Goal: Task Accomplishment & Management: Complete application form

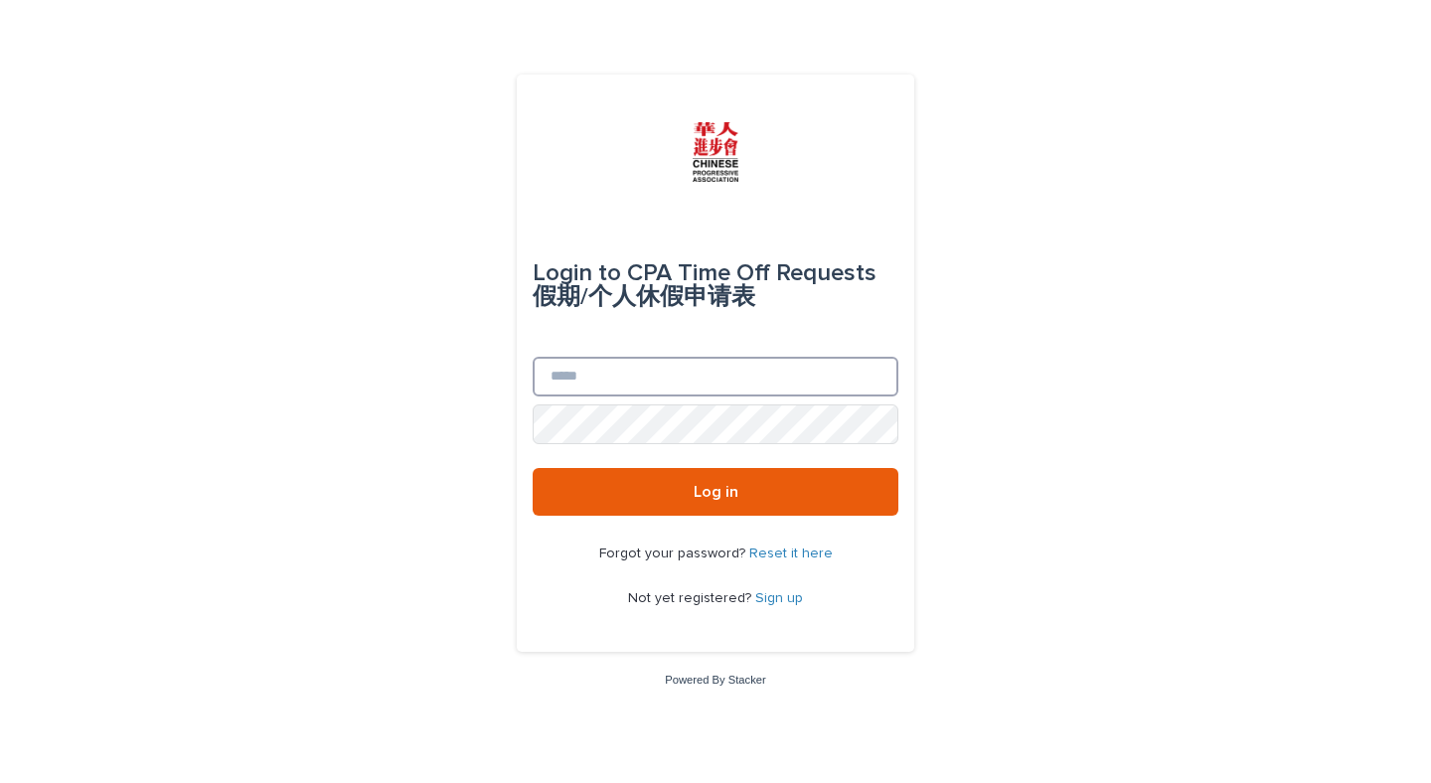
click at [587, 373] on input "Email" at bounding box center [716, 377] width 366 height 40
type input "**********"
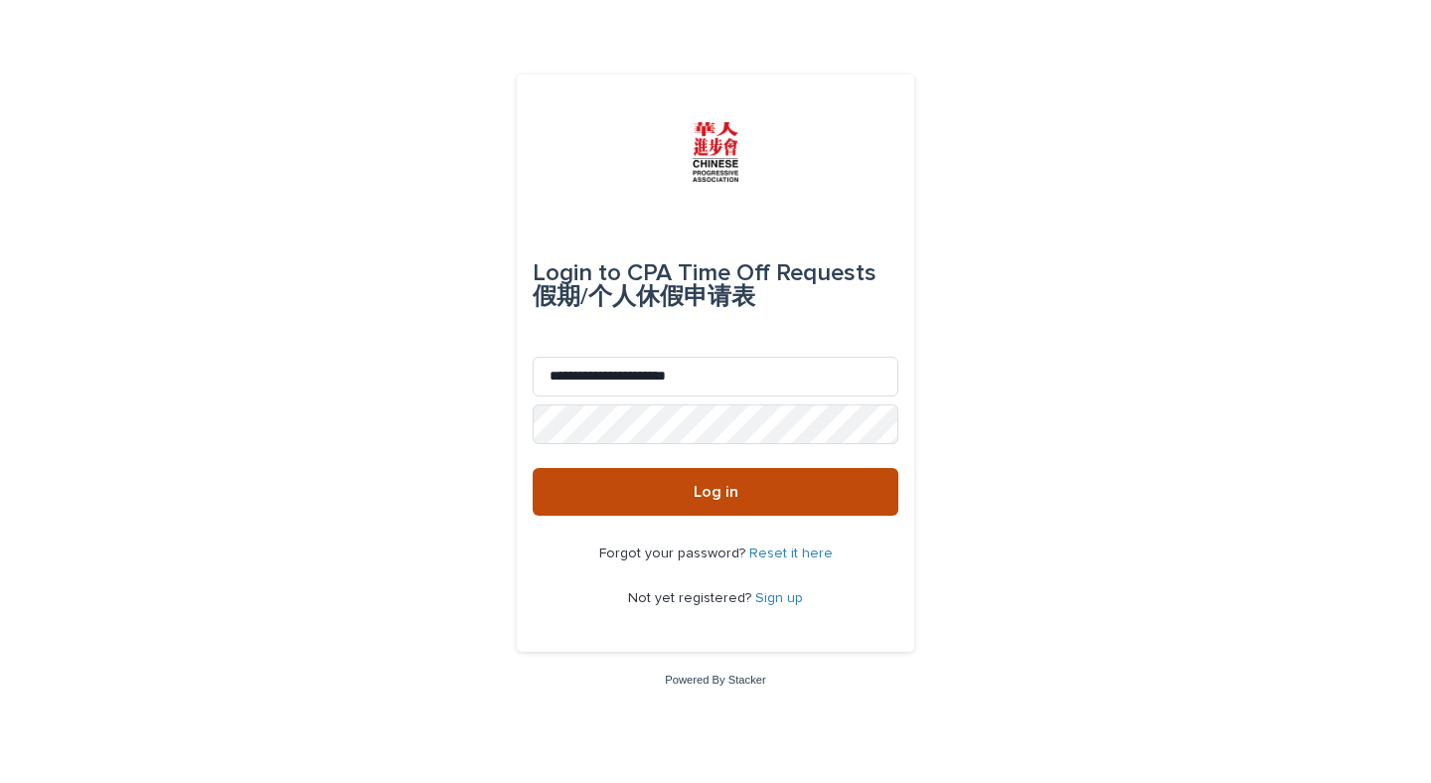
click at [718, 494] on span "Log in" at bounding box center [716, 492] width 45 height 16
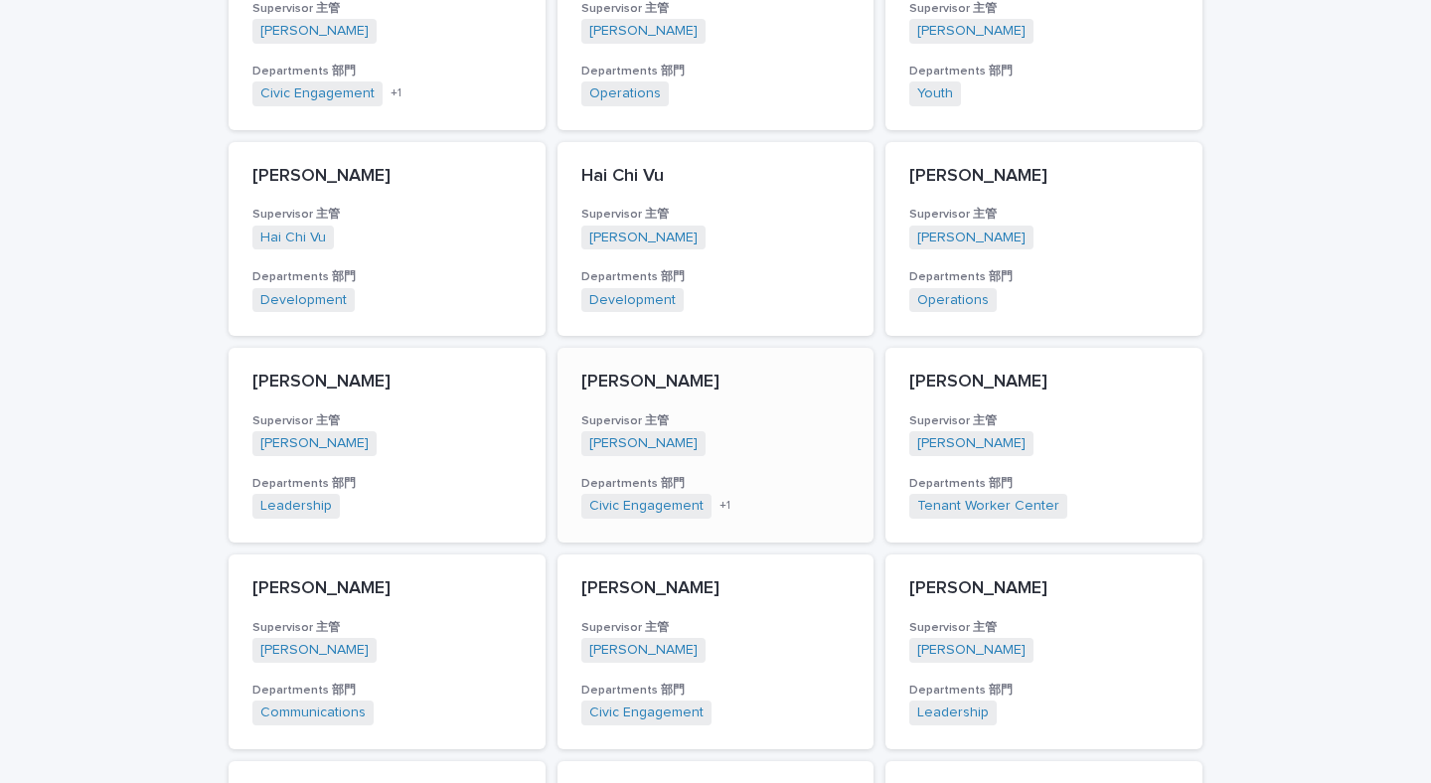
scroll to position [778, 0]
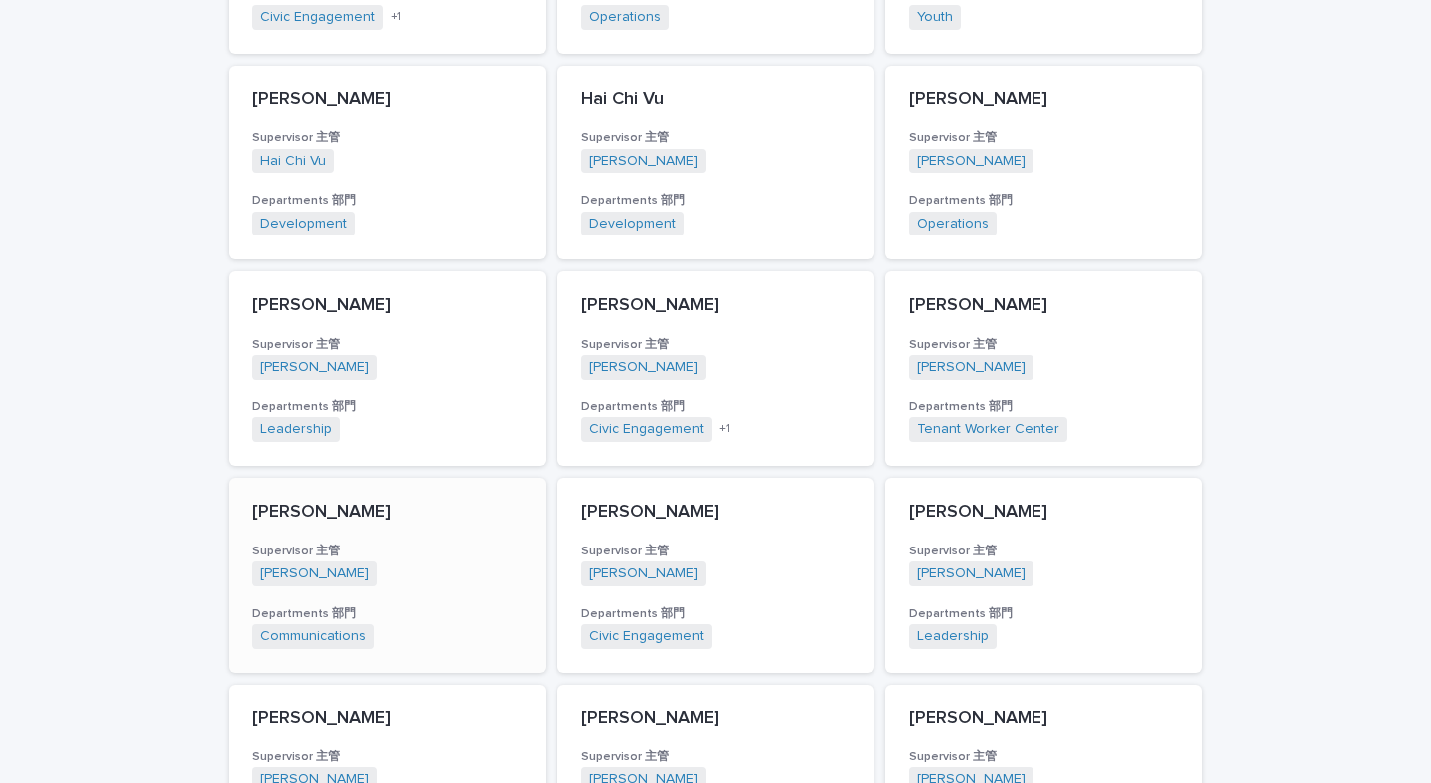
click at [324, 502] on p "[PERSON_NAME]" at bounding box center [386, 513] width 269 height 22
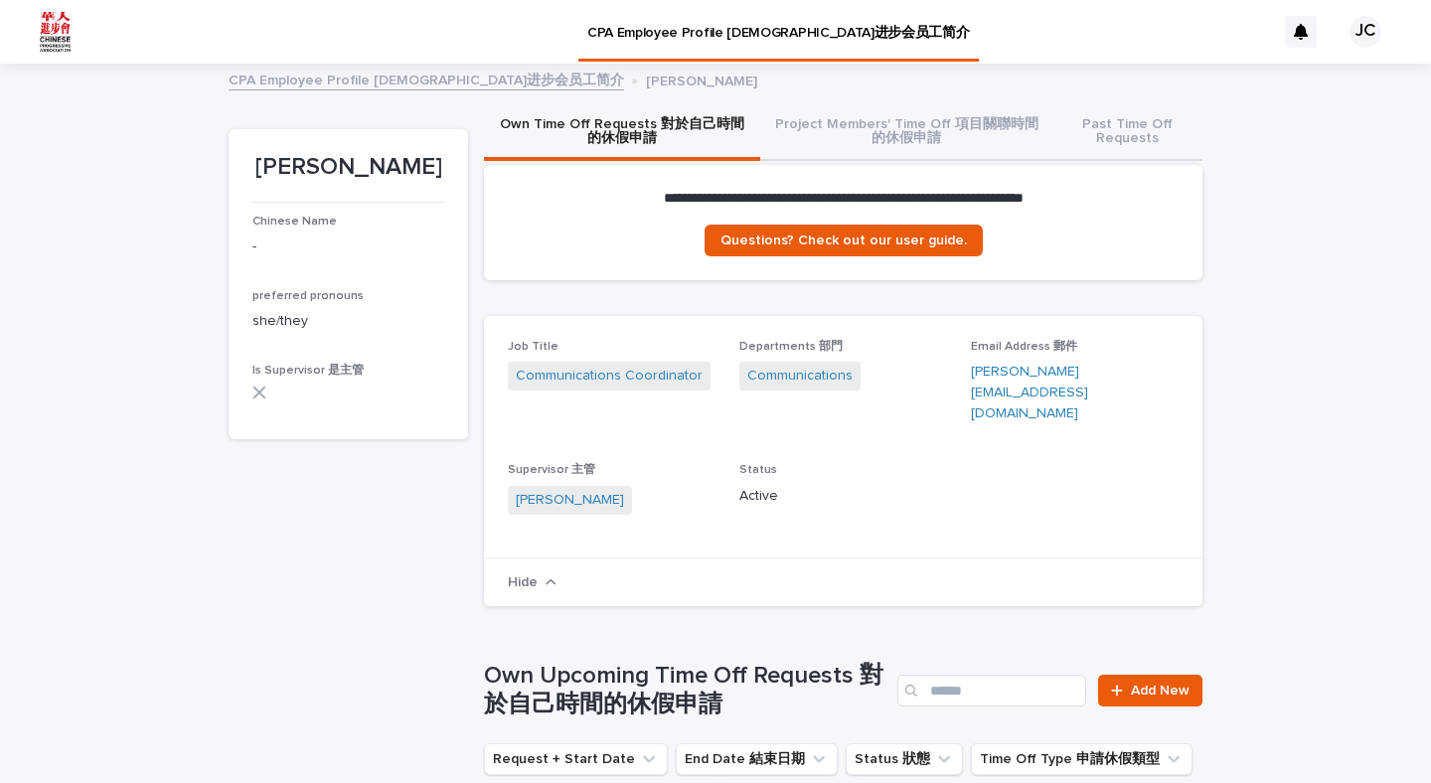
scroll to position [418, 0]
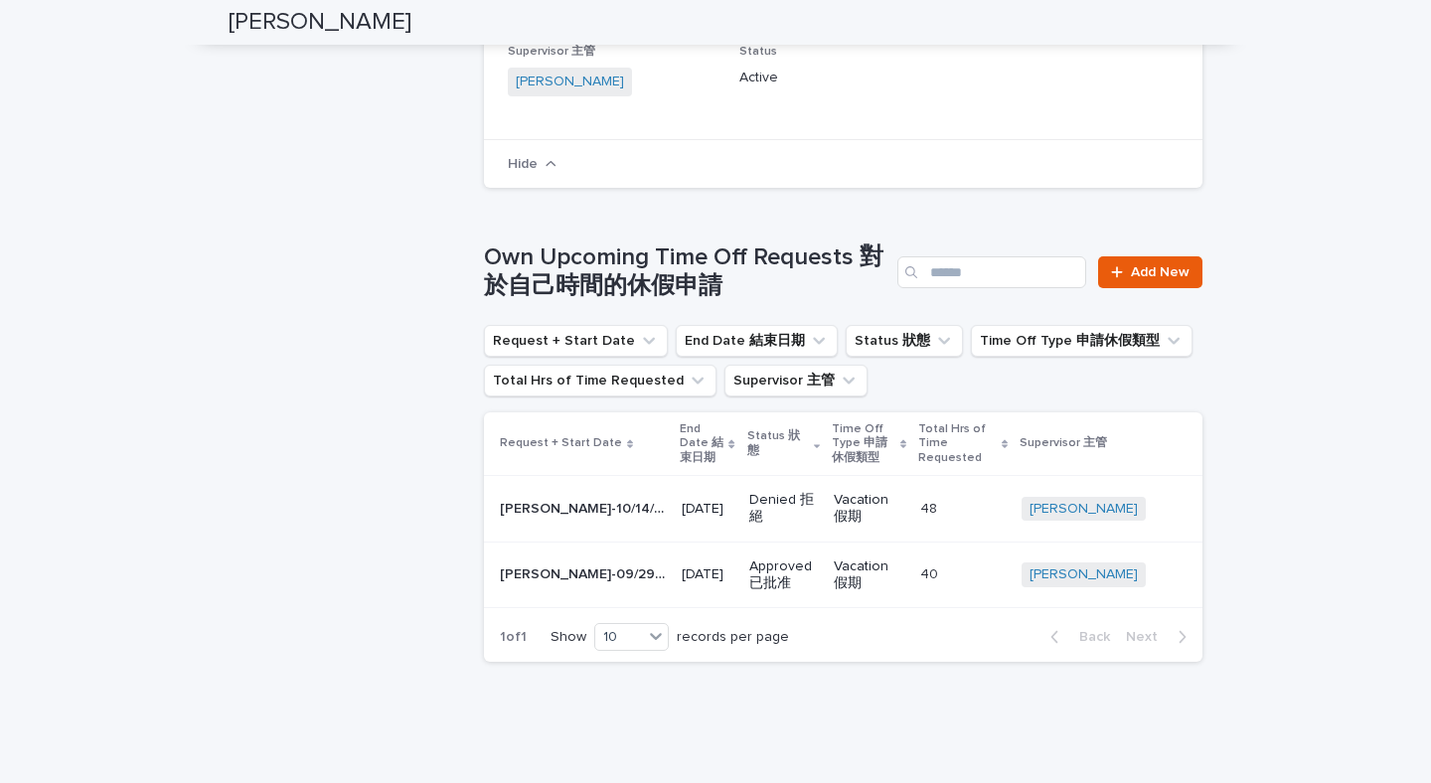
click at [690, 562] on div "[DATE]" at bounding box center [708, 572] width 52 height 21
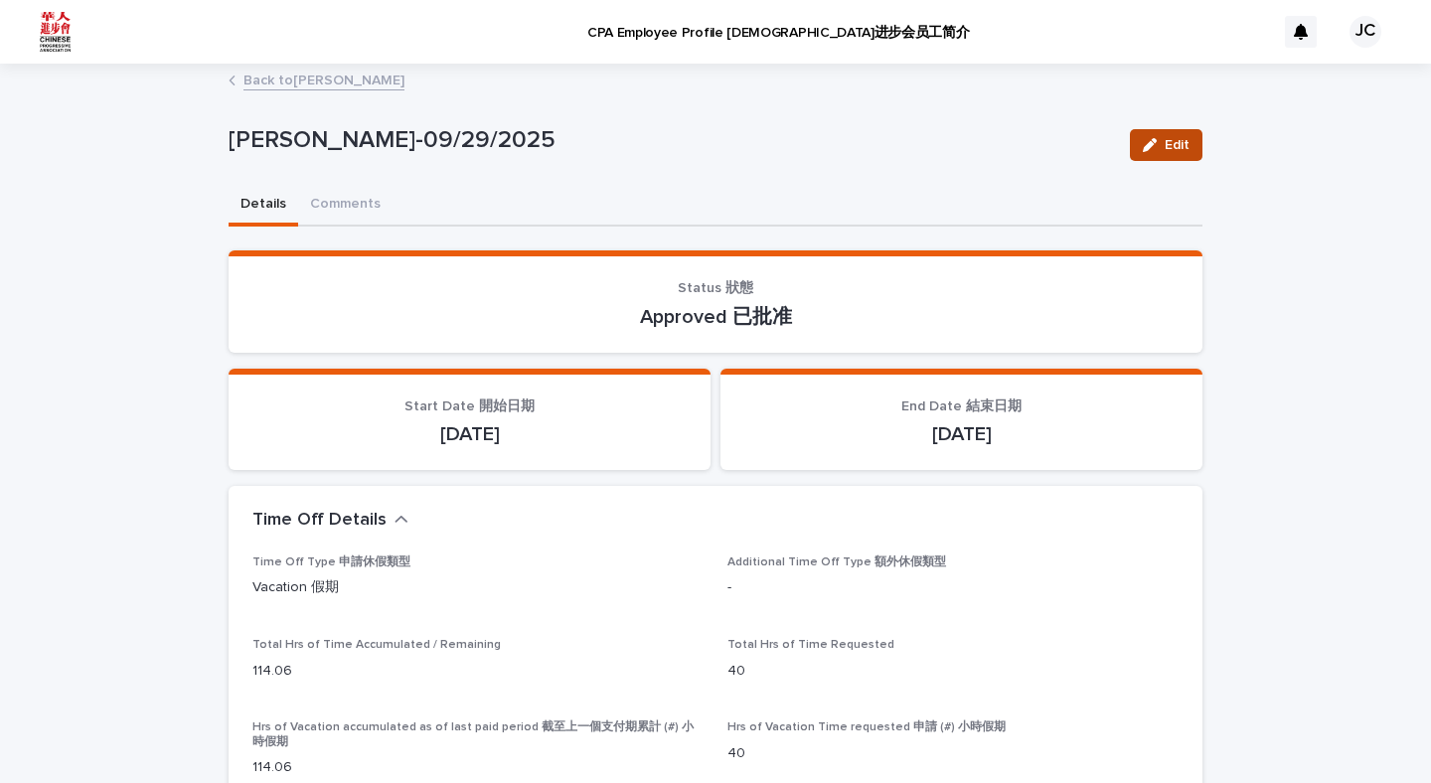
click at [1151, 139] on icon "button" at bounding box center [1150, 145] width 14 height 14
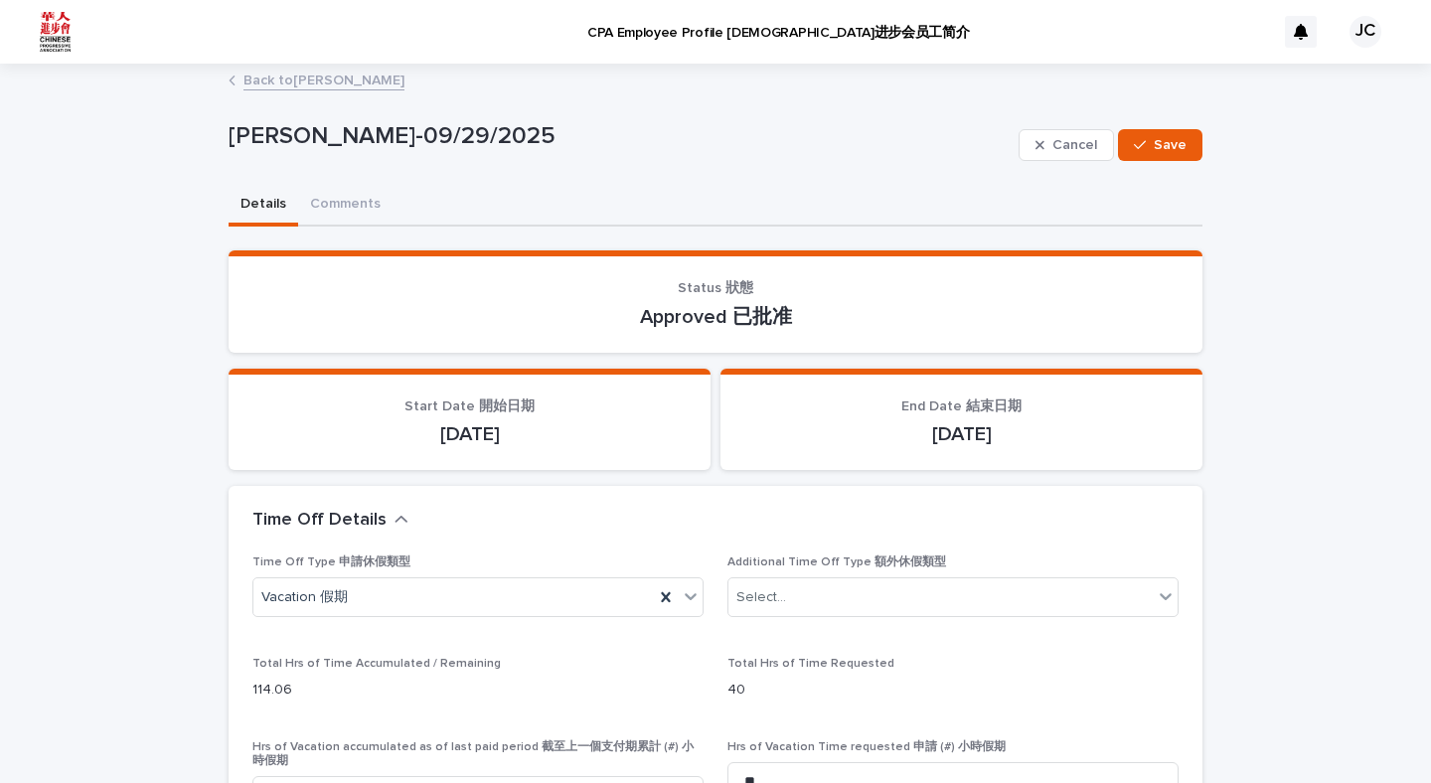
click at [918, 445] on p "[DATE]" at bounding box center [961, 434] width 434 height 24
click at [1067, 138] on span "Cancel" at bounding box center [1074, 145] width 45 height 14
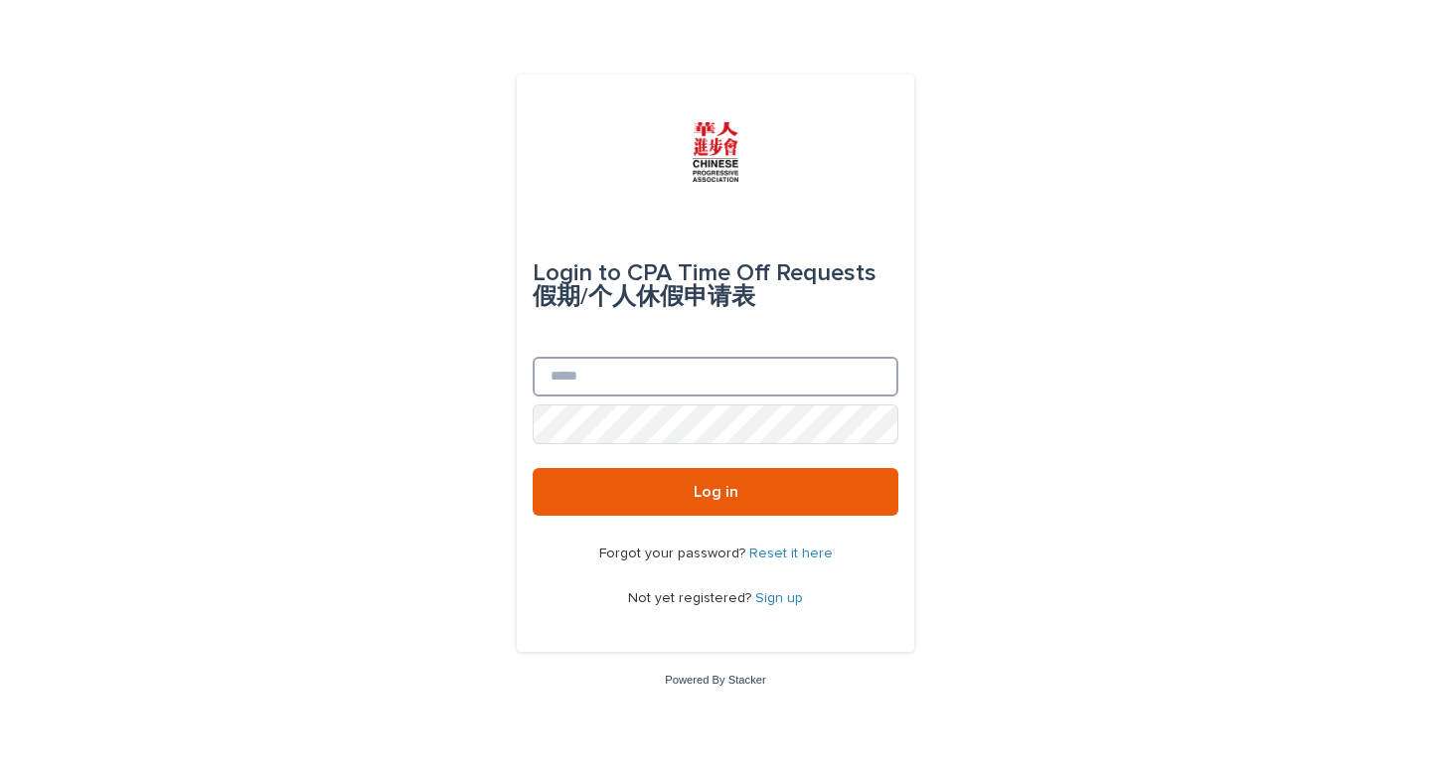
click at [682, 360] on input "Email" at bounding box center [716, 377] width 366 height 40
type input "**********"
click at [533, 468] on button "Log in" at bounding box center [716, 492] width 366 height 48
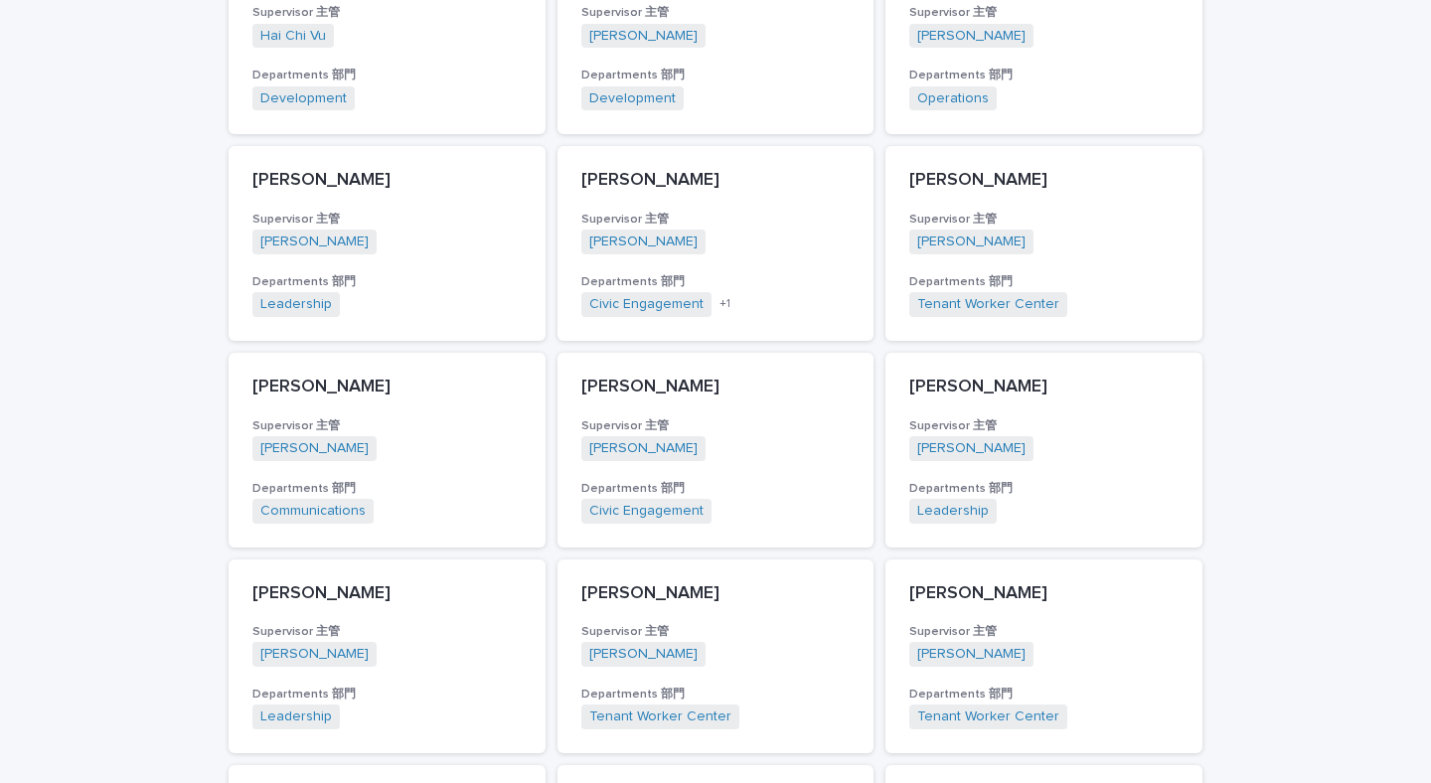
scroll to position [1031, 0]
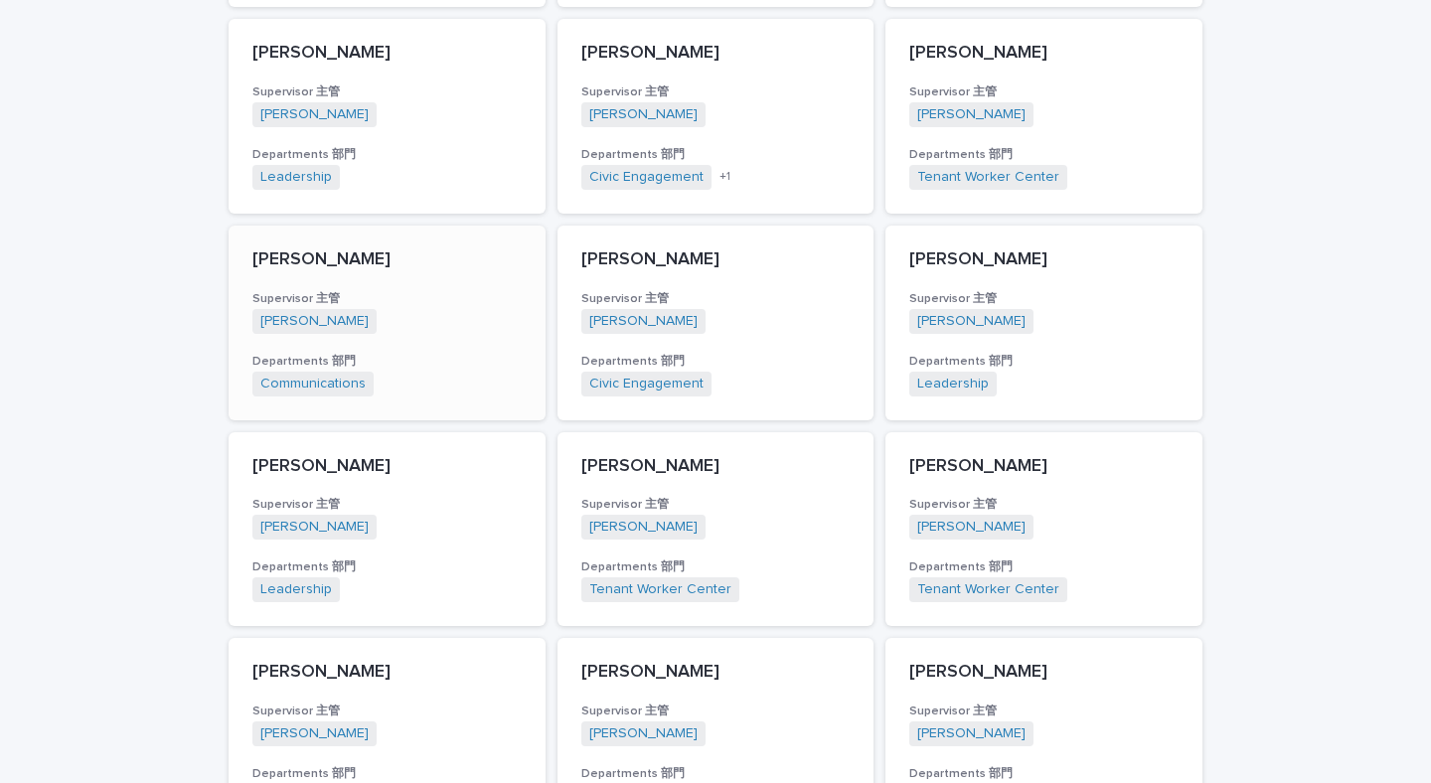
click at [447, 264] on div "[PERSON_NAME] Supervisor 主管 [PERSON_NAME] + 0 Departments 部門 Communications + 0" at bounding box center [387, 323] width 317 height 195
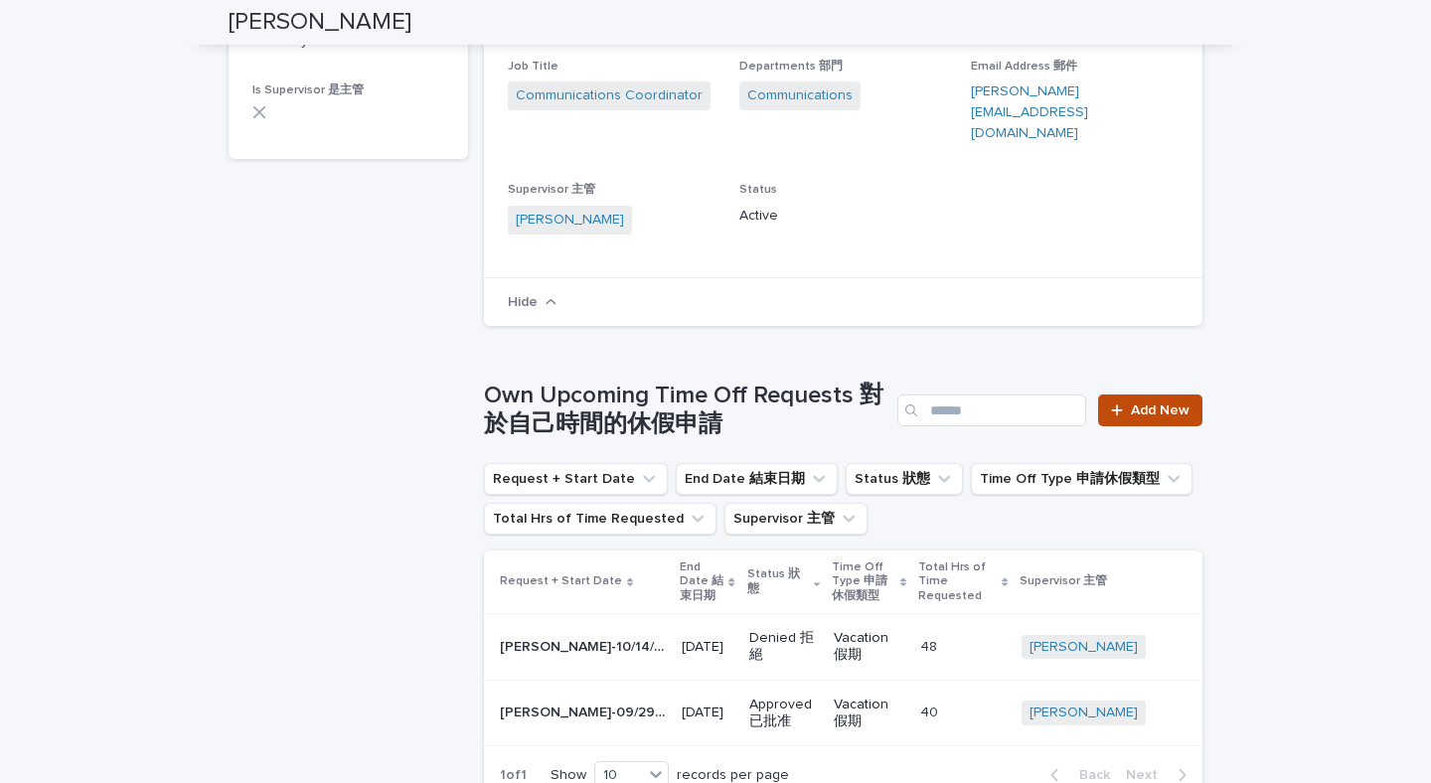
click at [1101, 395] on link "Add New" at bounding box center [1150, 411] width 104 height 32
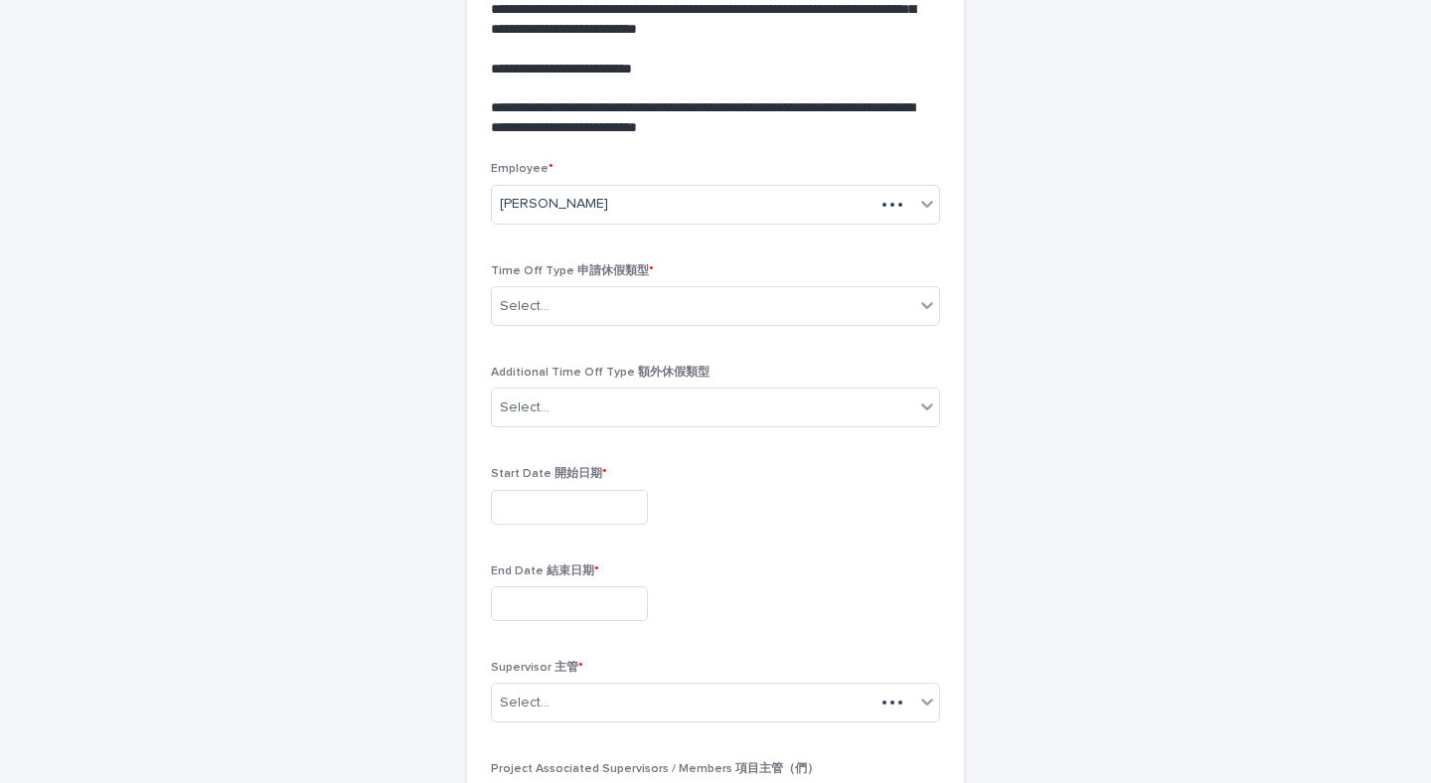
scroll to position [282, 0]
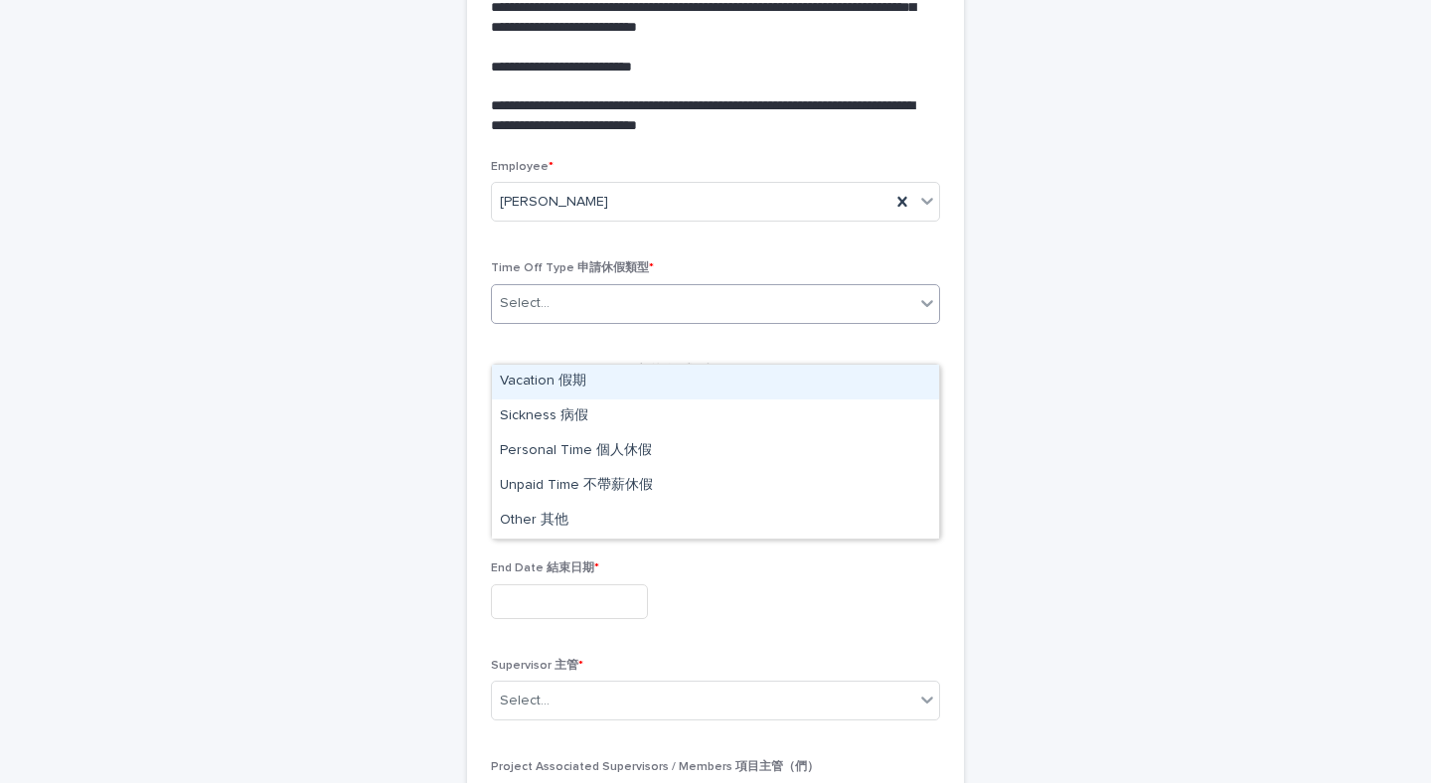
click at [575, 320] on div "Select..." at bounding box center [703, 303] width 422 height 33
click at [561, 385] on div "Vacation 假期" at bounding box center [715, 382] width 447 height 35
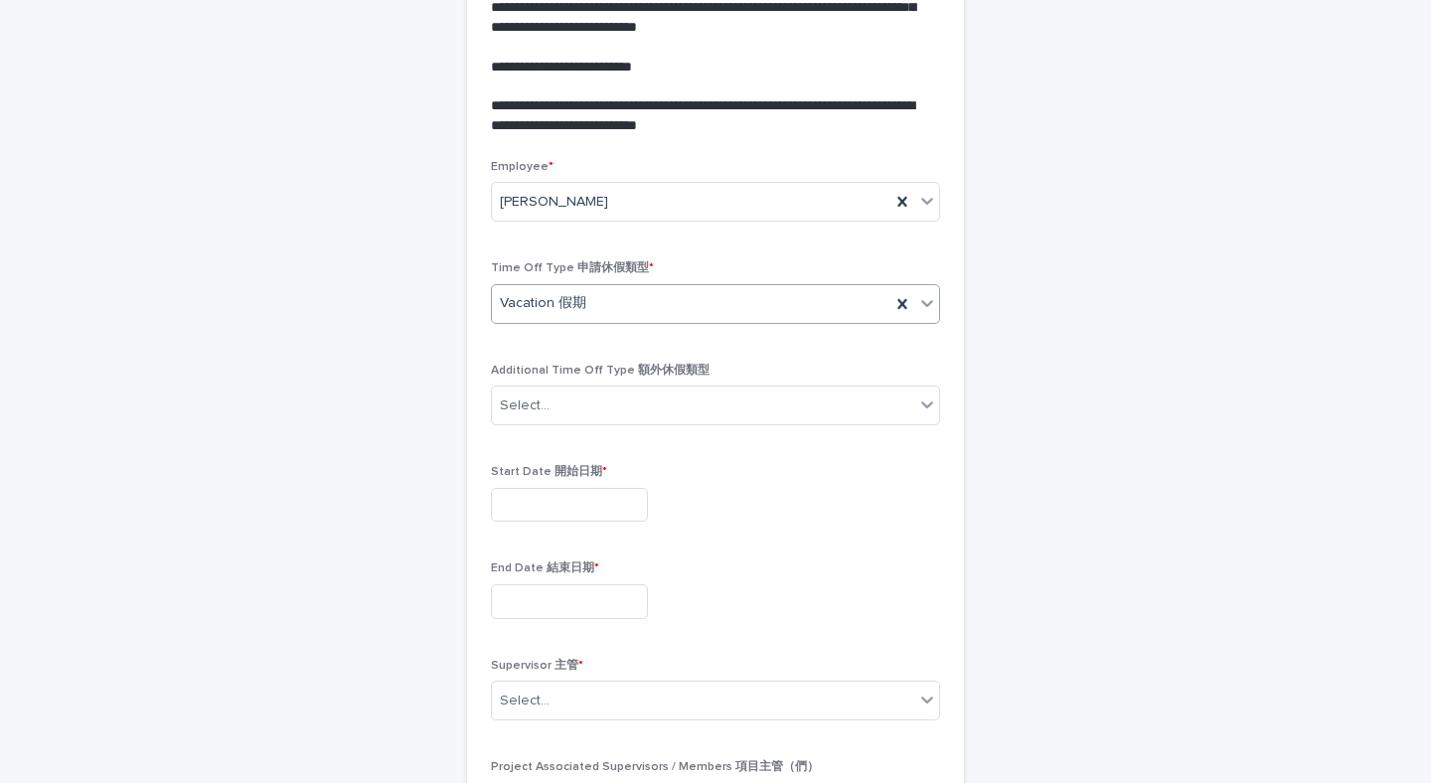
scroll to position [496, 0]
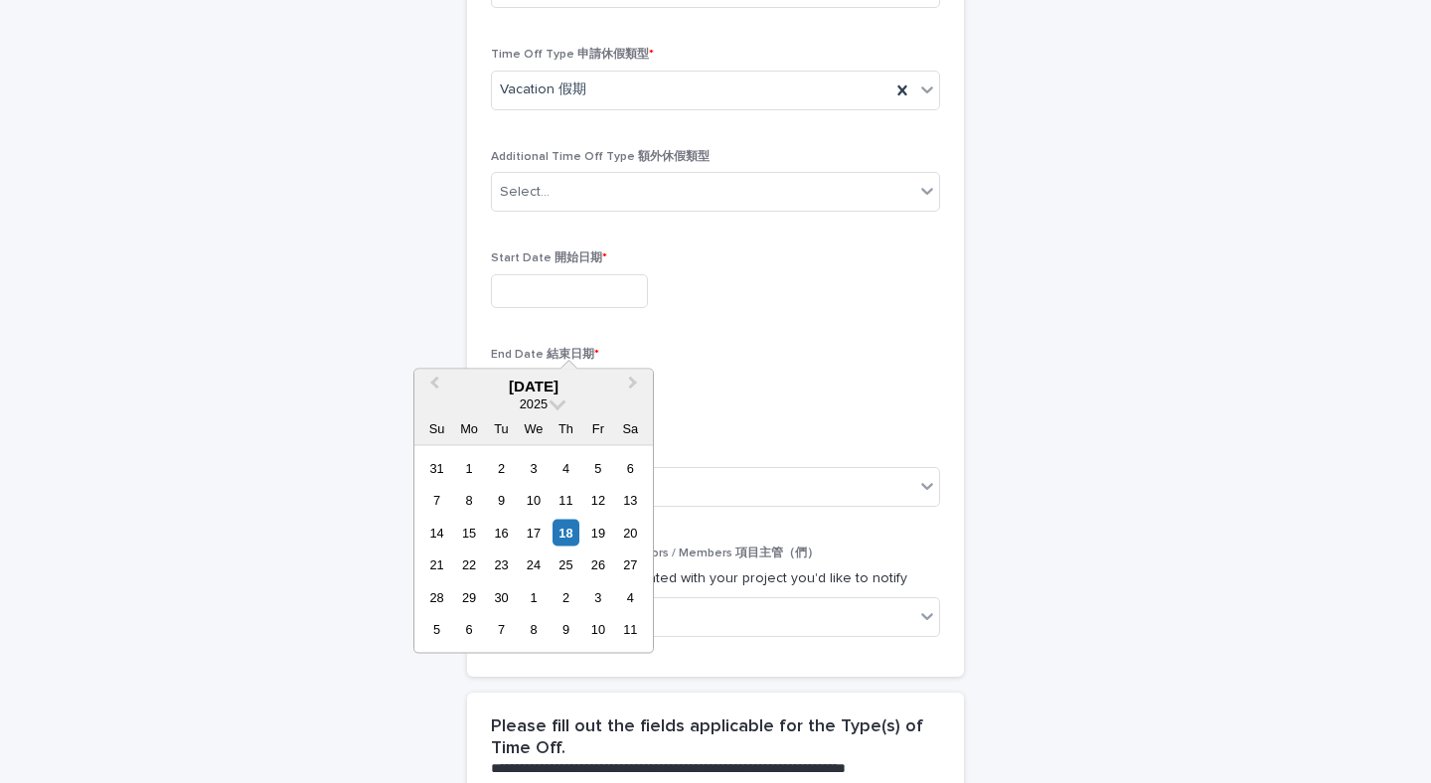
click at [541, 309] on input "text" at bounding box center [569, 291] width 157 height 35
click at [470, 599] on div "29" at bounding box center [468, 596] width 27 height 27
type input "**********"
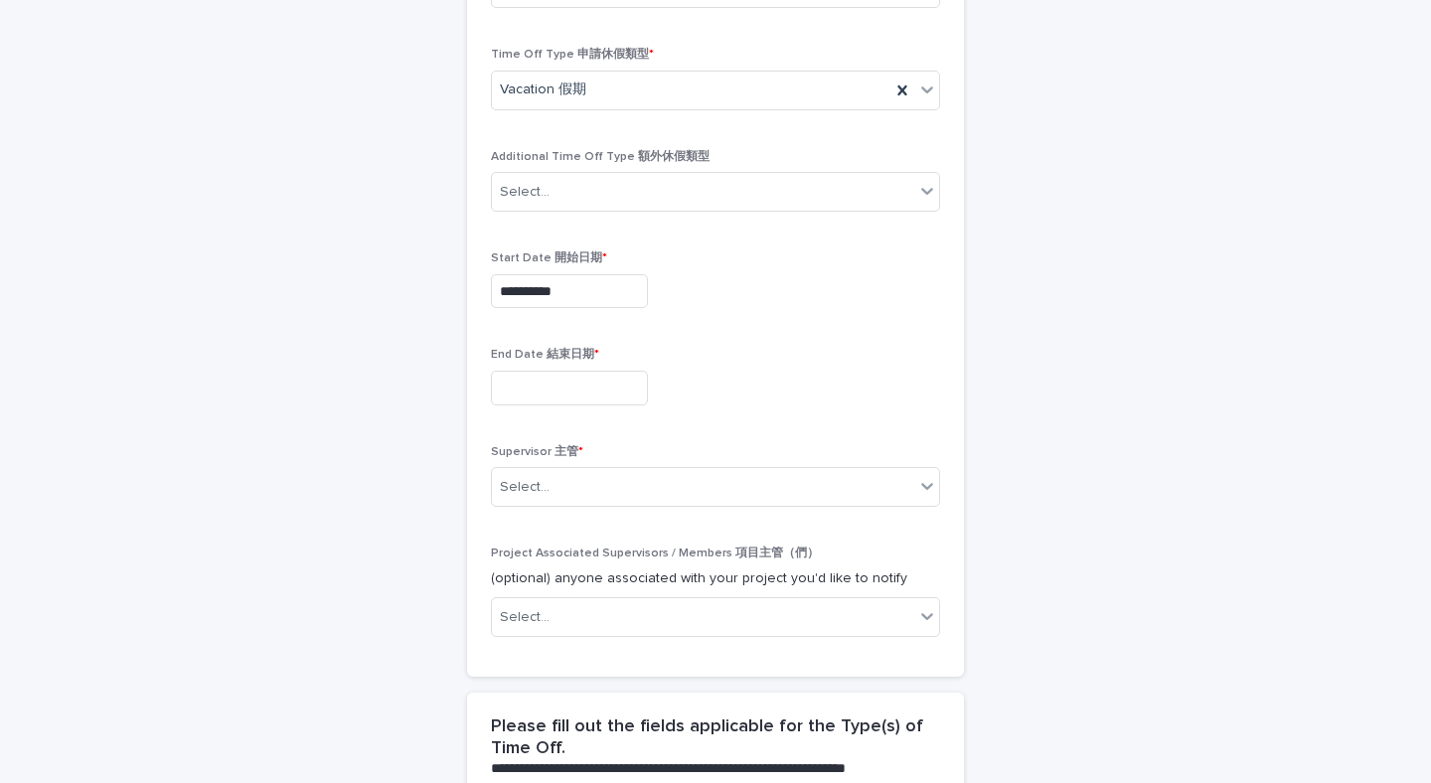
click at [546, 405] on input "text" at bounding box center [569, 388] width 157 height 35
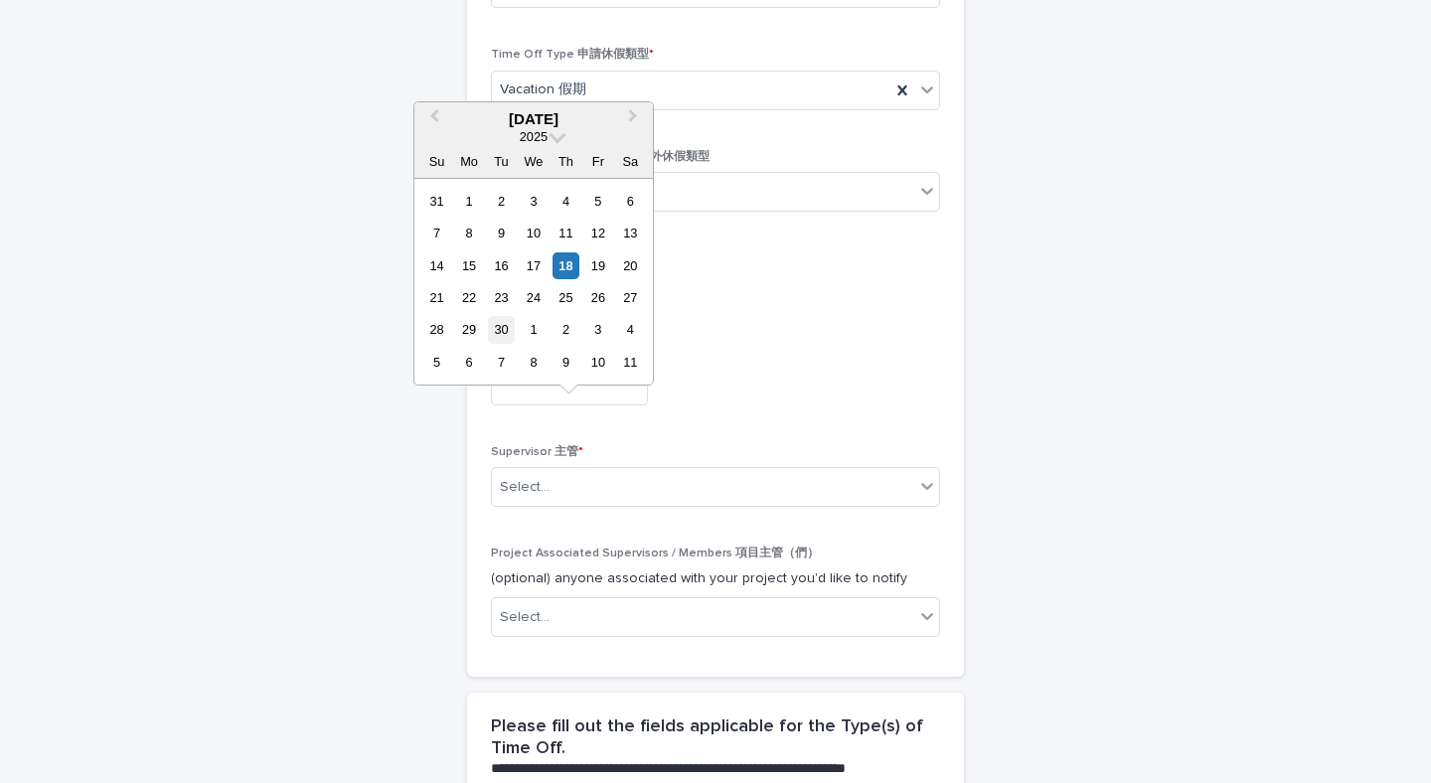
click at [505, 329] on div "30" at bounding box center [501, 329] width 27 height 27
type input "**********"
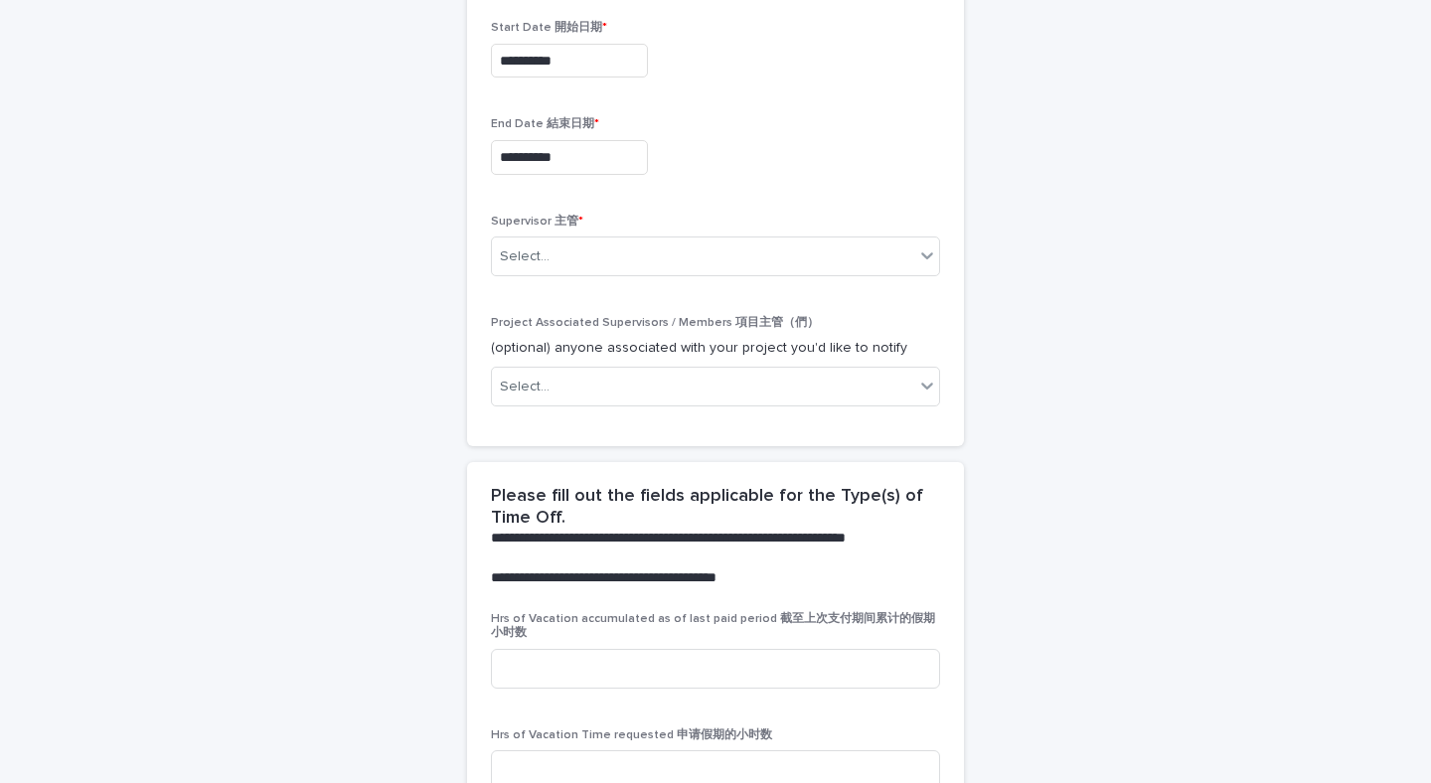
scroll to position [754, 0]
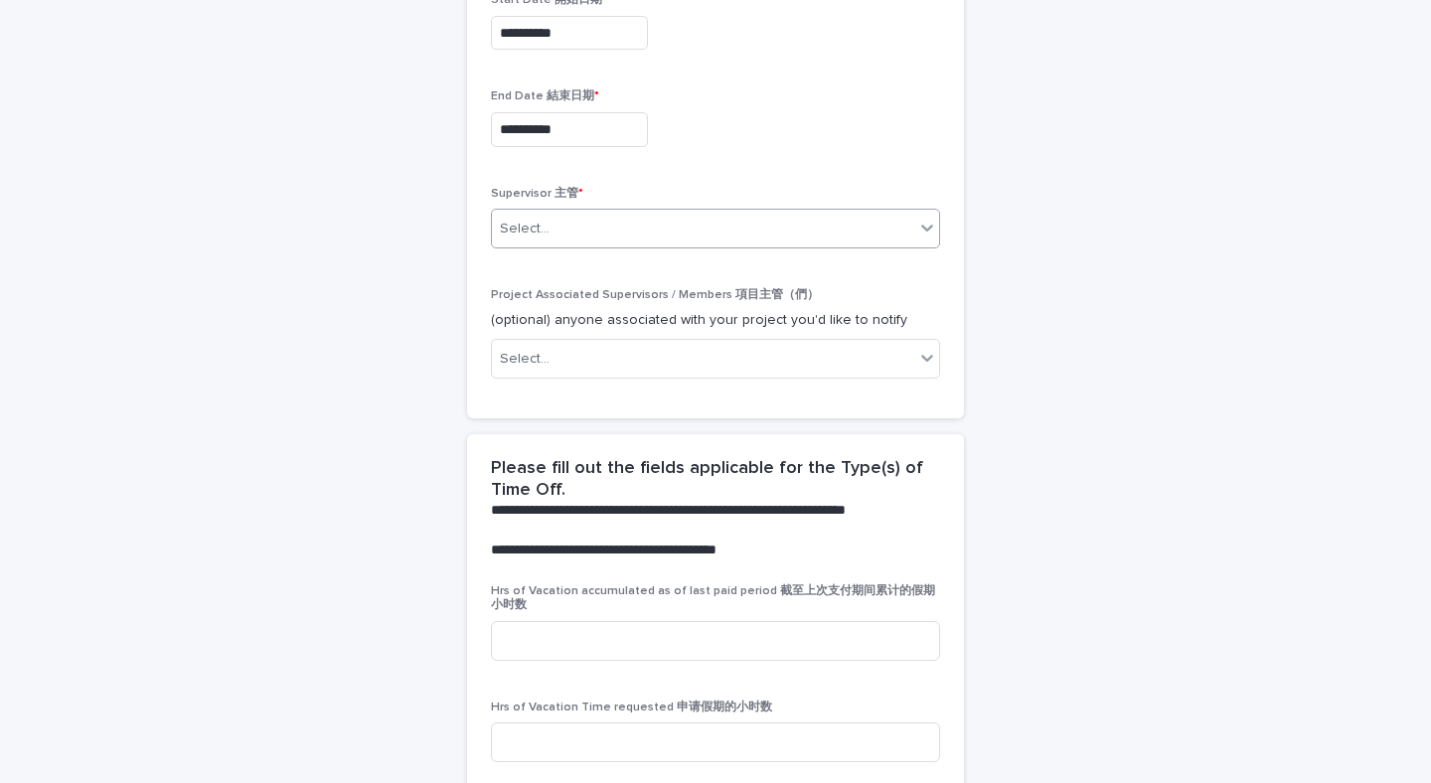
click at [569, 245] on div "Select..." at bounding box center [703, 229] width 422 height 33
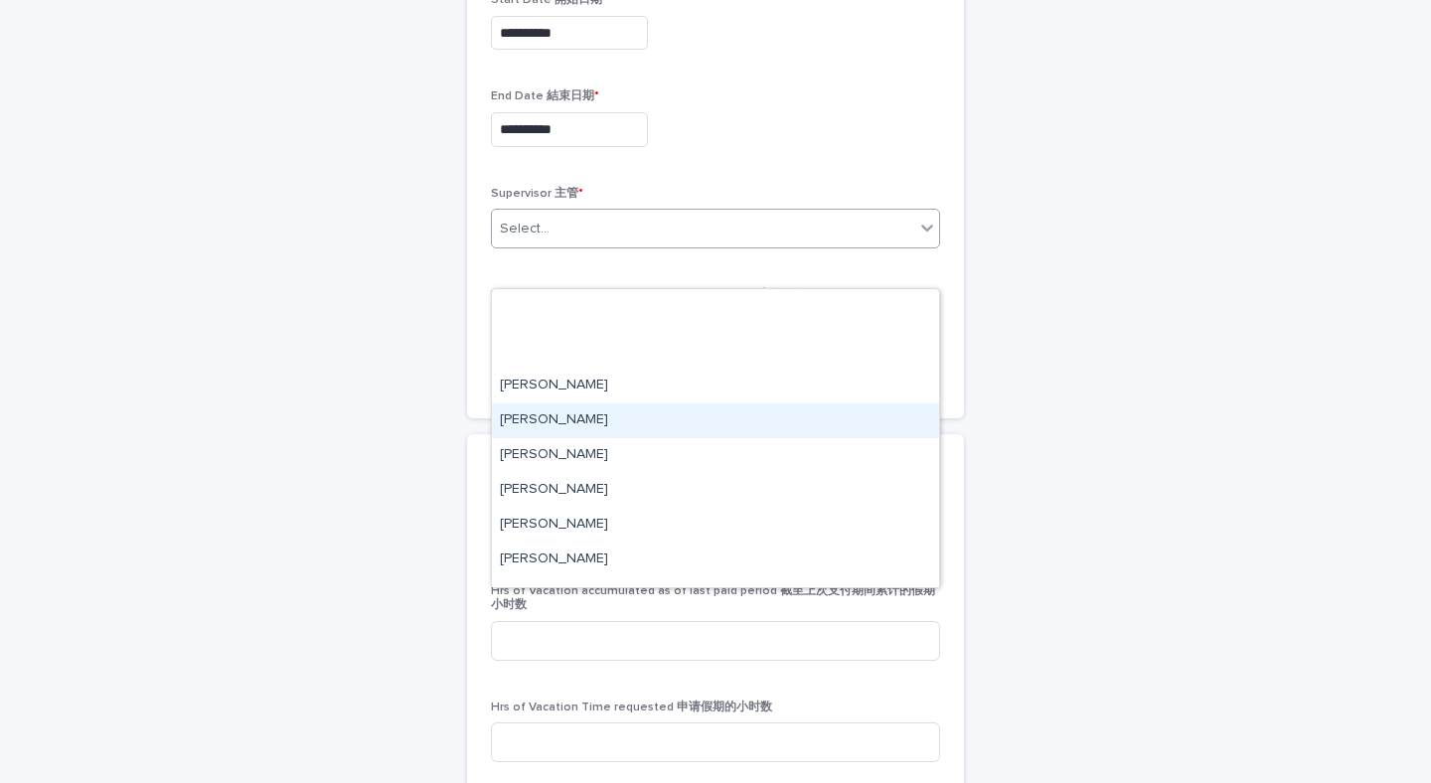
scroll to position [625, 0]
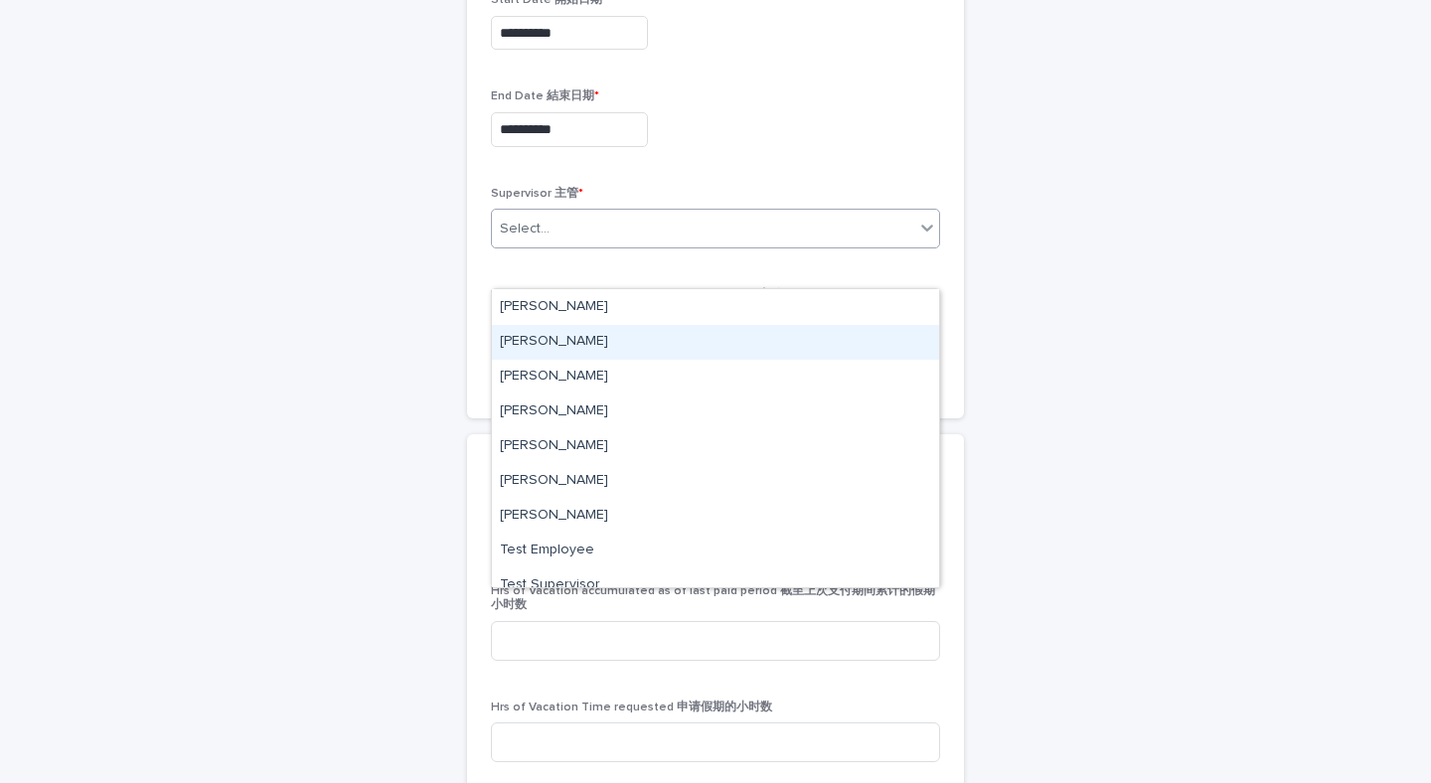
click at [558, 328] on div "[PERSON_NAME]" at bounding box center [715, 342] width 447 height 35
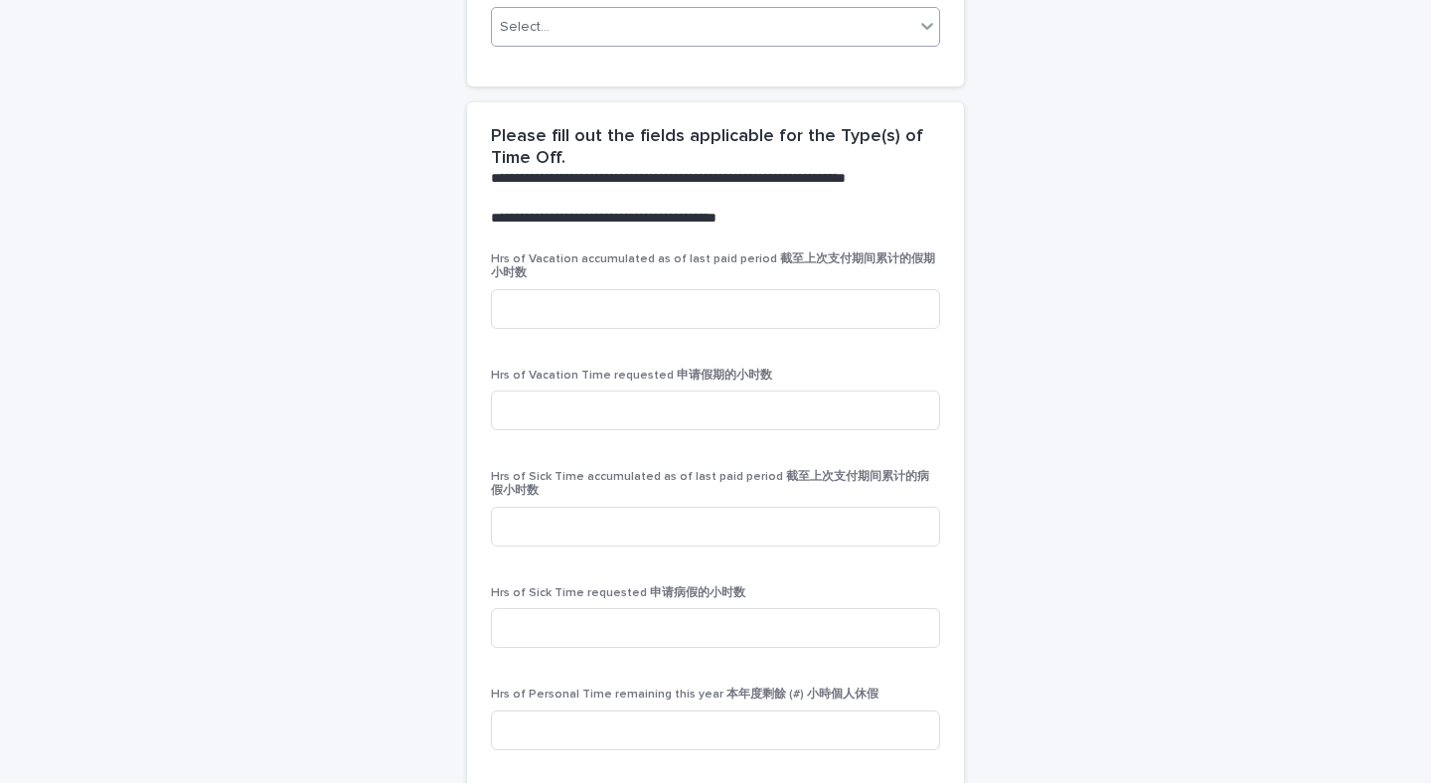
scroll to position [1128, 0]
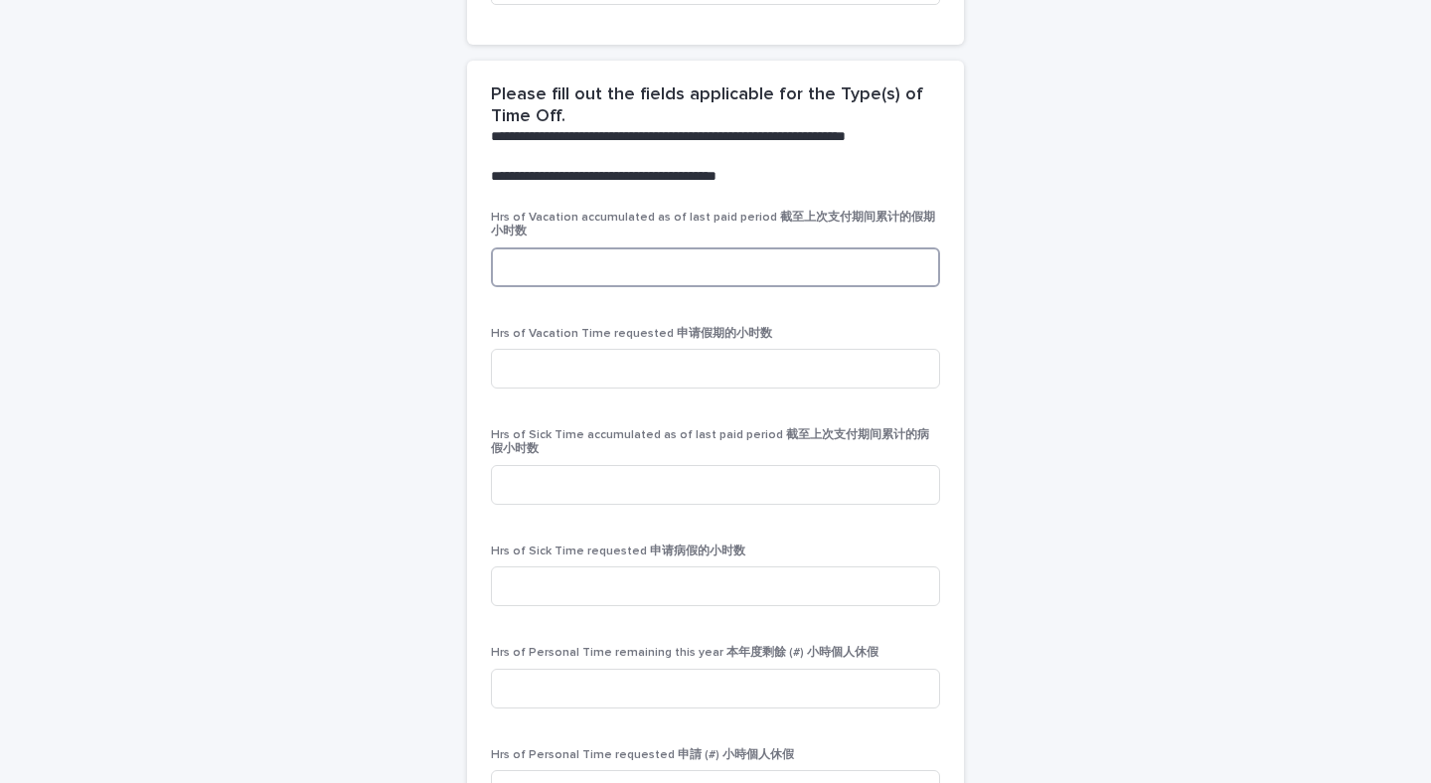
click at [557, 287] on input at bounding box center [715, 267] width 449 height 40
paste input "******"
type input "******"
click at [544, 389] on input at bounding box center [715, 369] width 449 height 40
type input "**"
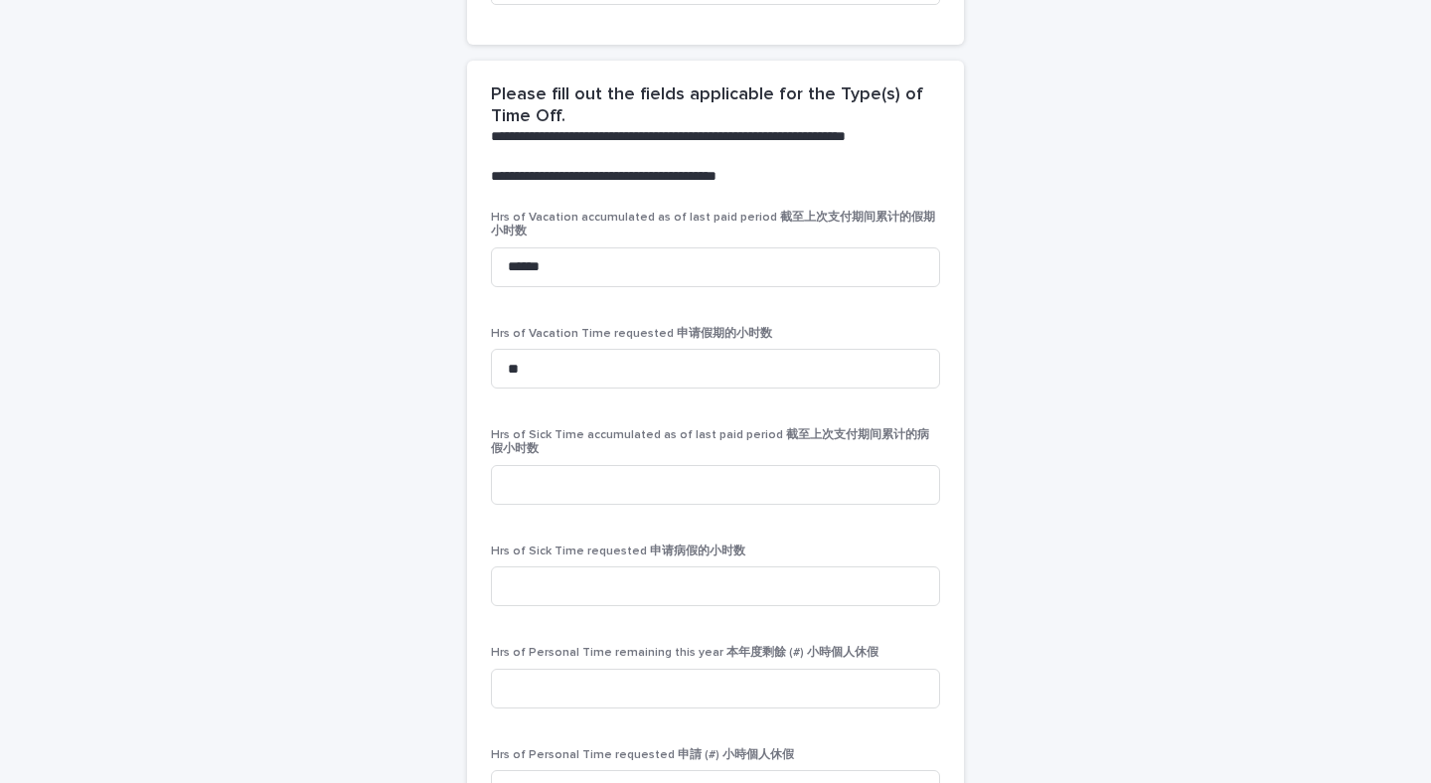
click at [361, 519] on div "**********" at bounding box center [716, 129] width 974 height 2382
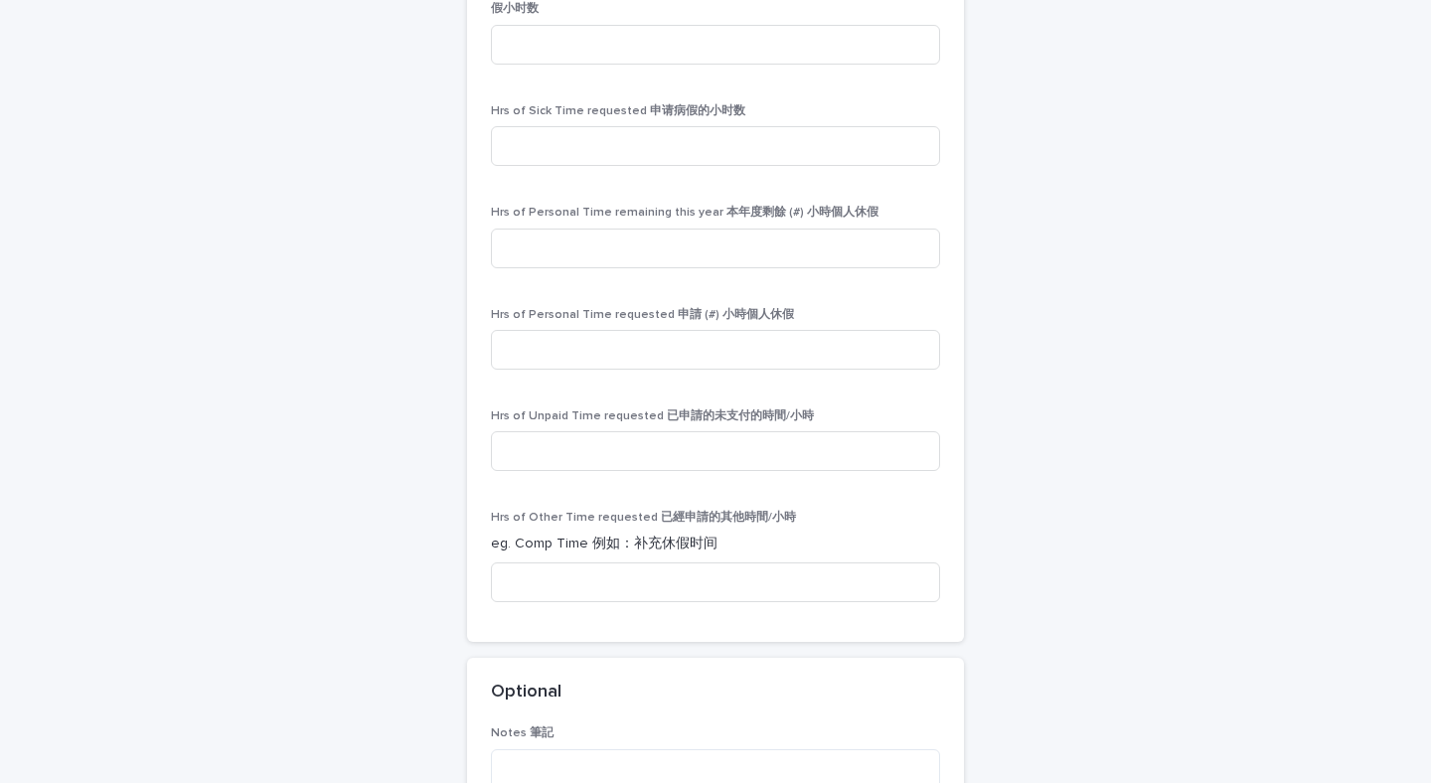
scroll to position [1879, 0]
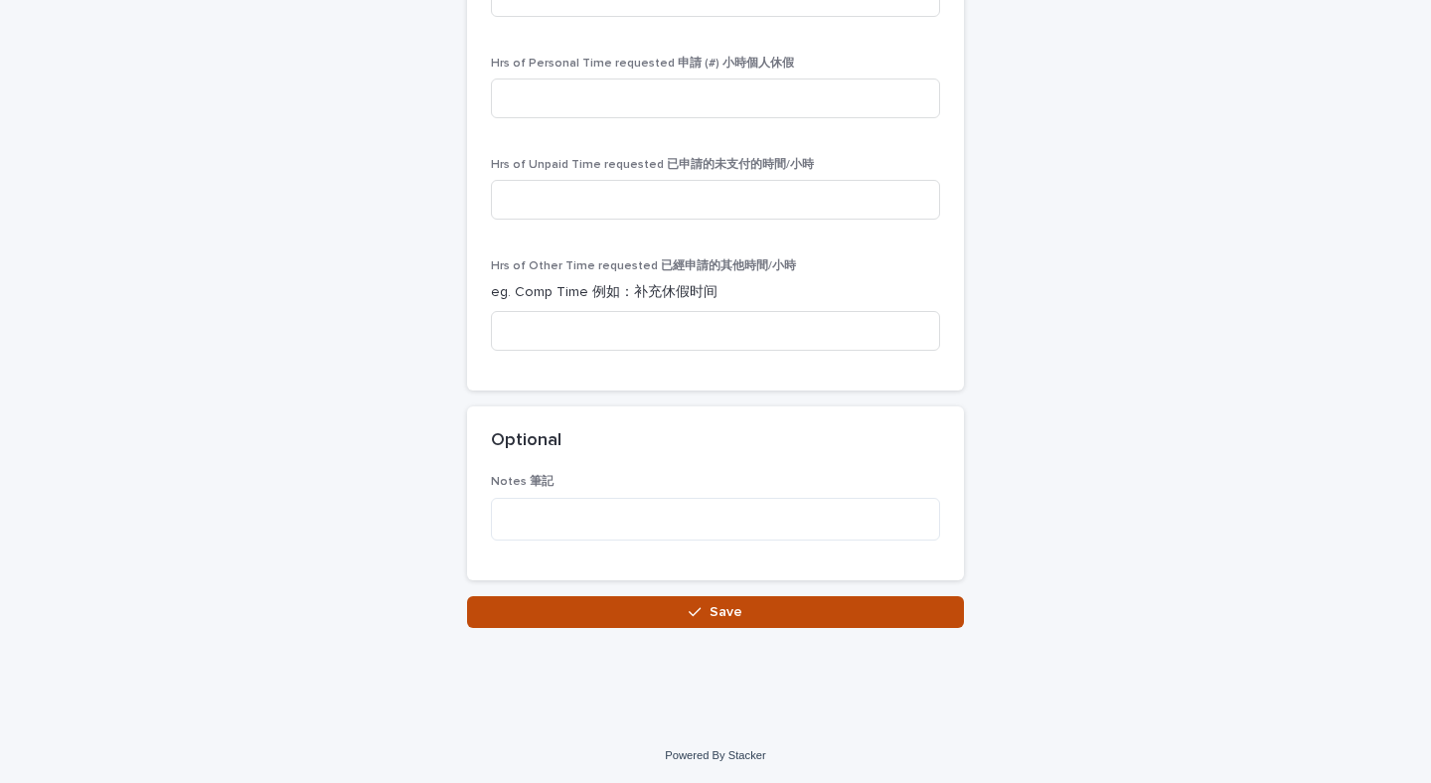
click at [538, 611] on button "Save" at bounding box center [715, 612] width 497 height 32
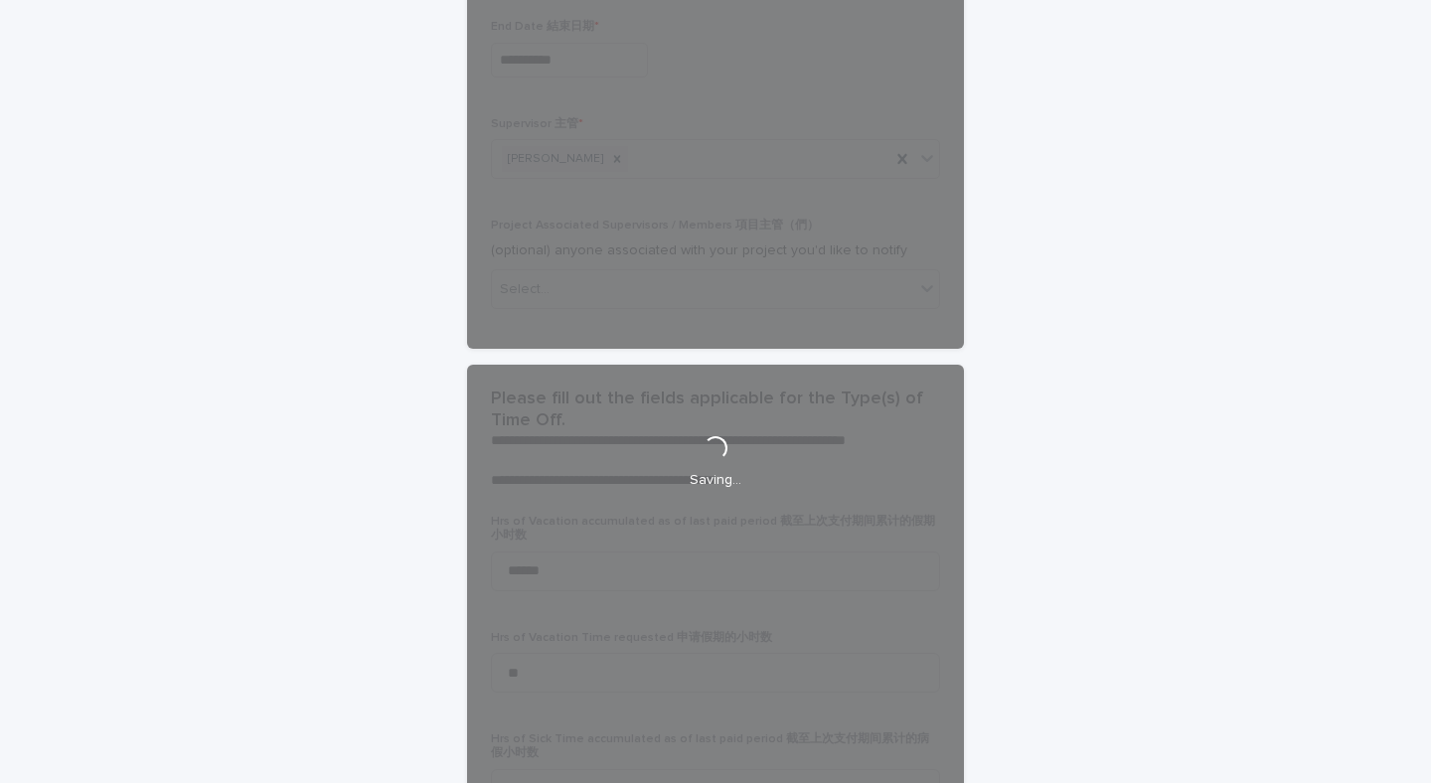
scroll to position [577, 0]
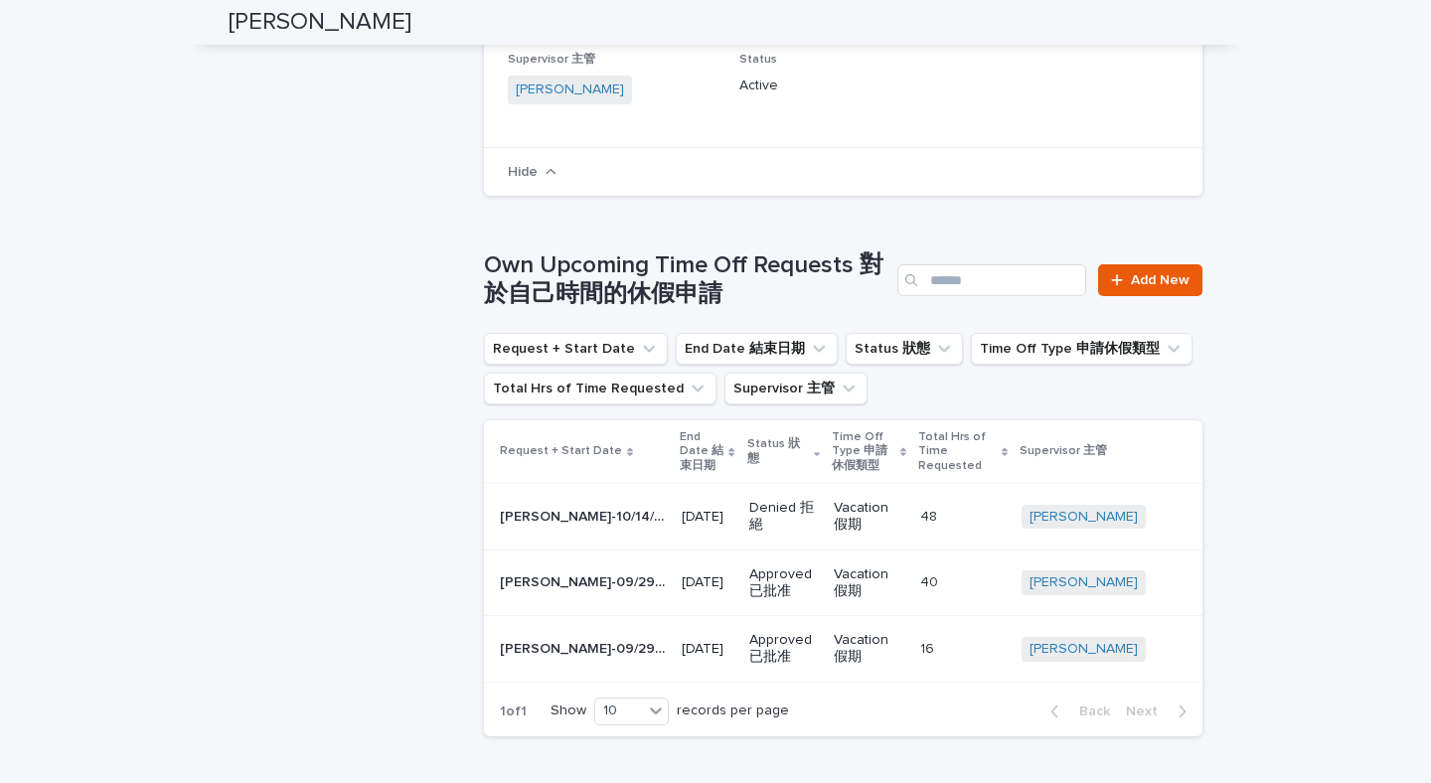
scroll to position [443, 0]
